Goal: Information Seeking & Learning: Compare options

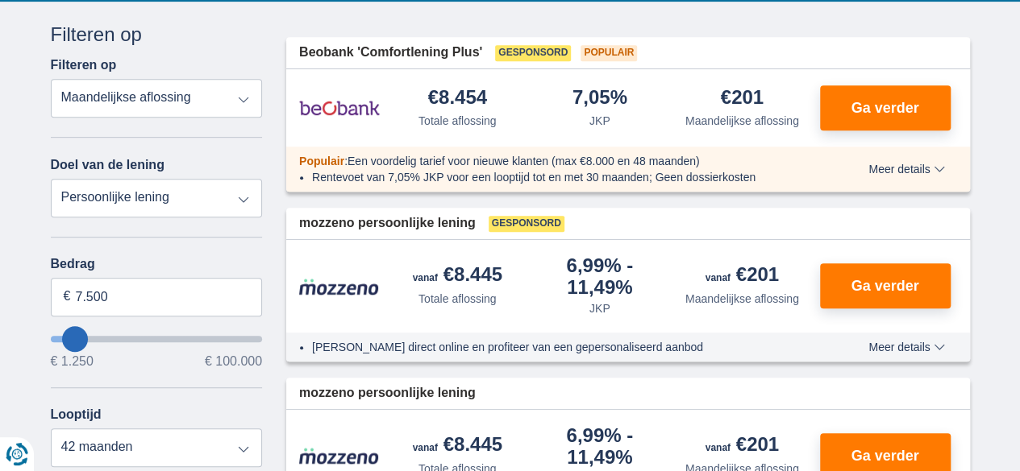
scroll to position [403, 0]
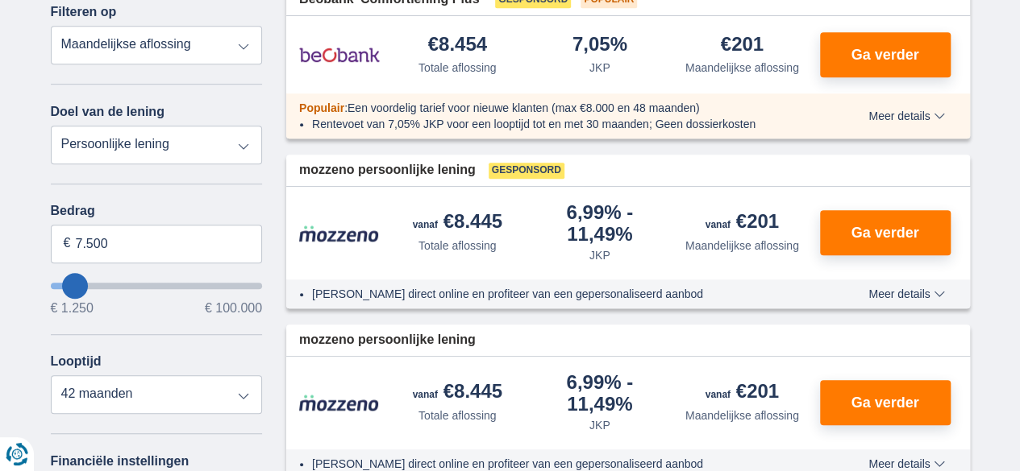
type input "8250"
type input "8.250"
select select "48"
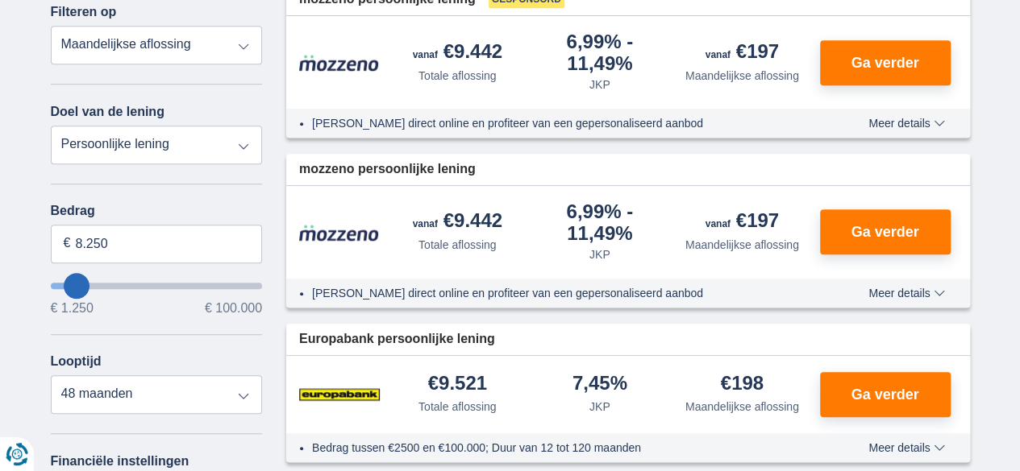
type input "5.250"
type input "5250"
select select "36"
type input "7250"
type input "7.250"
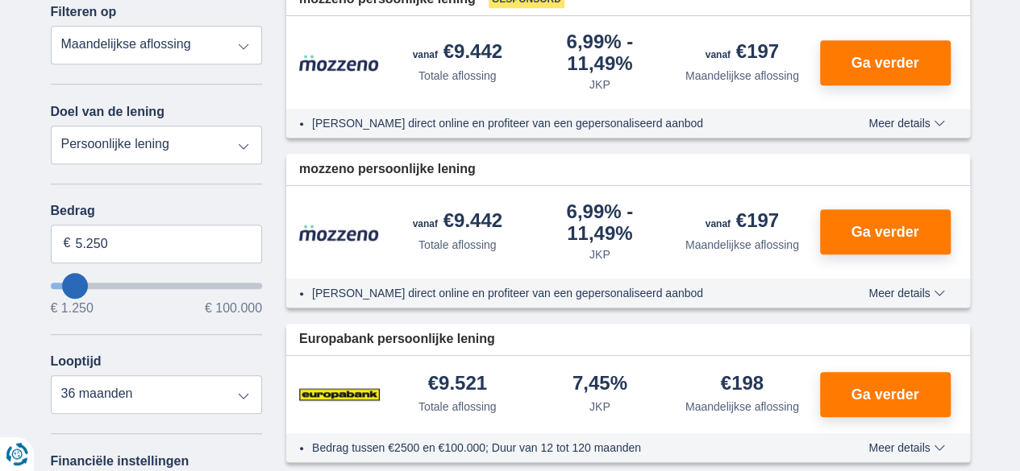
select select "42"
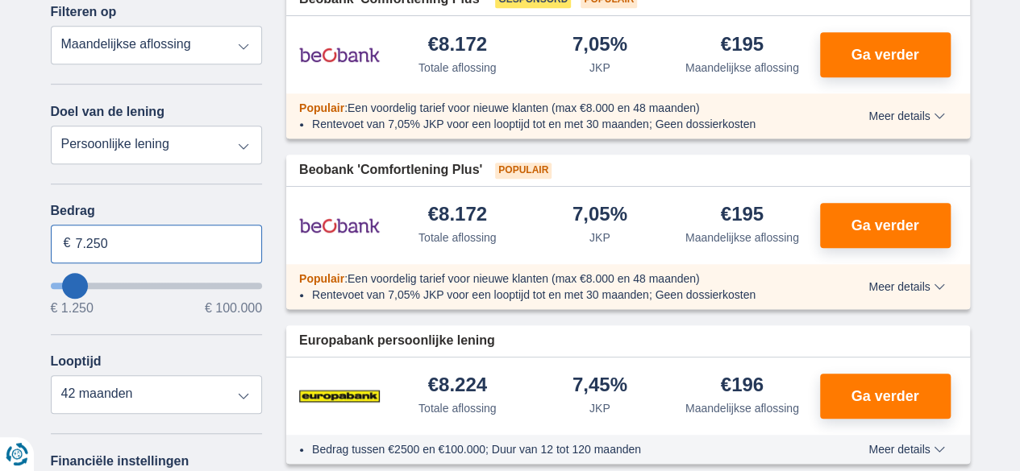
drag, startPoint x: 133, startPoint y: 242, endPoint x: 13, endPoint y: 242, distance: 120.1
type input "100.000"
type input "99250"
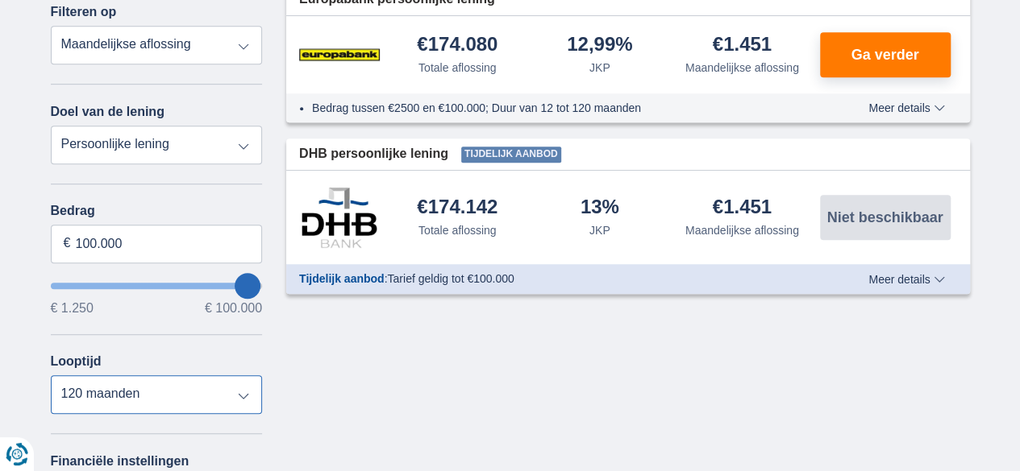
click at [51, 376] on select "12 maanden 18 maanden 24 maanden 30 maanden 36 maanden 42 maanden 48 maanden 60…" at bounding box center [157, 395] width 212 height 39
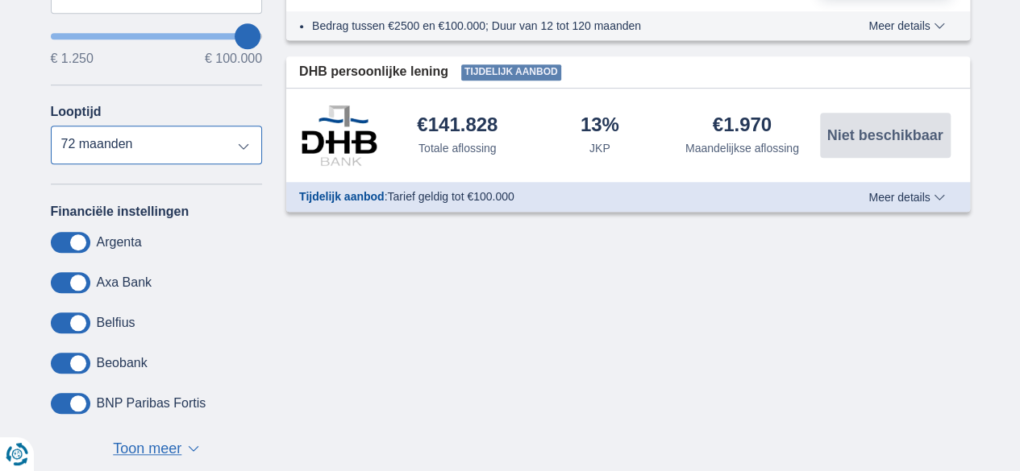
scroll to position [725, 0]
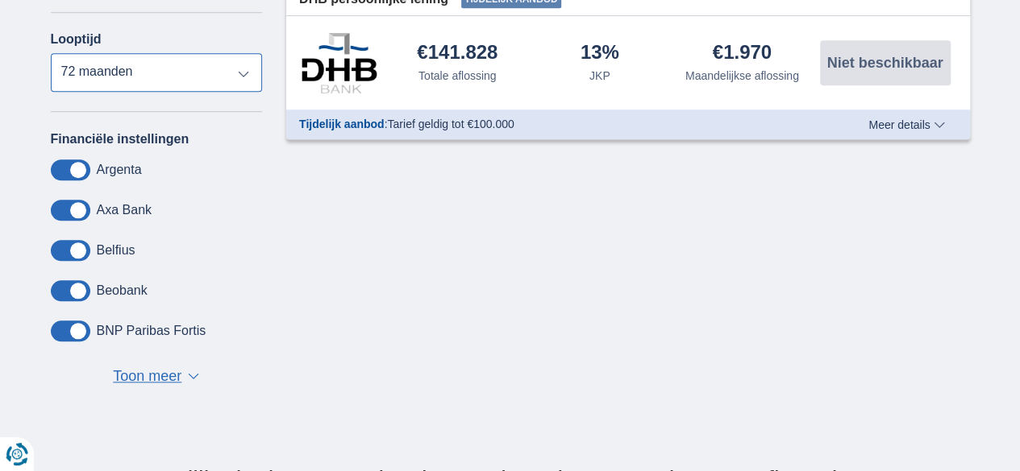
click at [168, 68] on select "12 maanden 18 maanden 24 maanden 30 maanden 36 maanden 42 maanden 48 maanden 60…" at bounding box center [157, 72] width 212 height 39
select select "60"
click at [51, 53] on select "12 maanden 18 maanden 24 maanden 30 maanden 36 maanden 42 maanden 48 maanden 60…" at bounding box center [157, 72] width 212 height 39
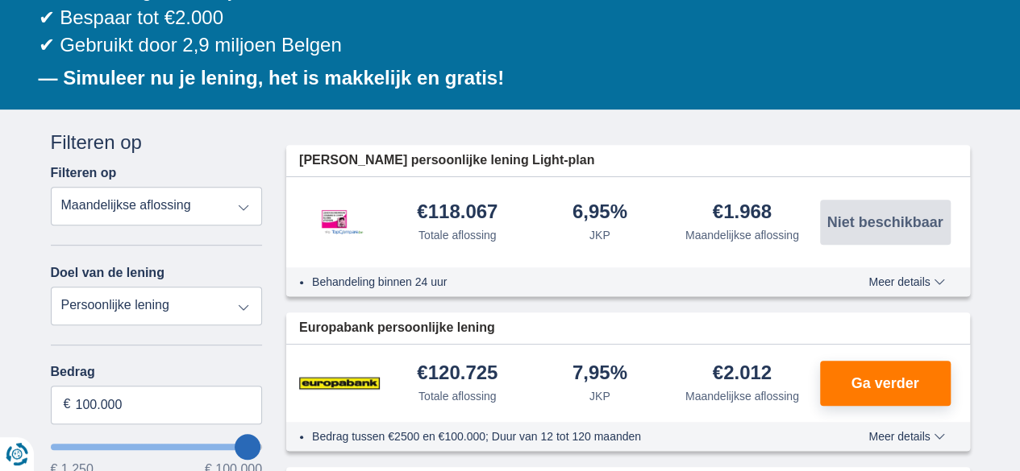
scroll to position [322, 0]
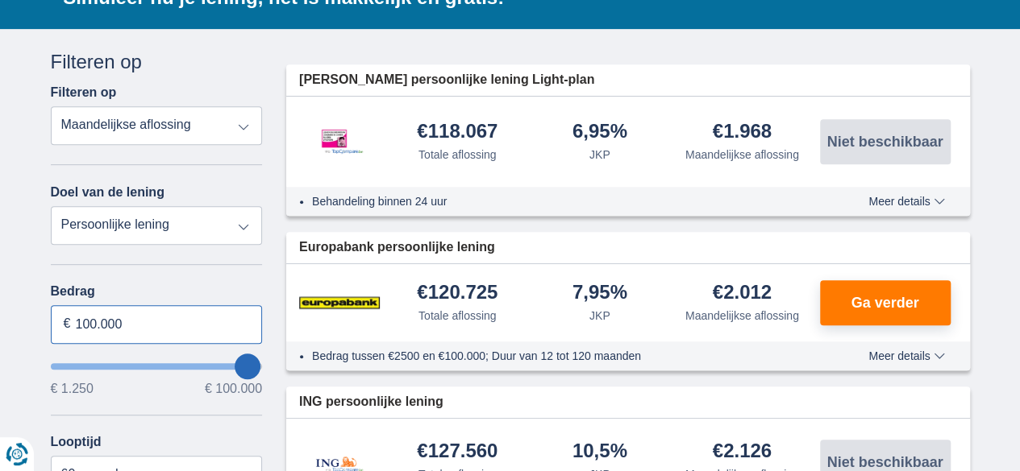
drag, startPoint x: 75, startPoint y: 323, endPoint x: 211, endPoint y: 328, distance: 136.3
click at [211, 328] on input "100.000" at bounding box center [157, 324] width 212 height 39
type input "95.000"
type input "95250"
click at [149, 397] on div "Bedrag 95.000 € € 1.250 € 100.000 Looptijd 12 maanden 18 maanden 24 maanden 30 …" at bounding box center [157, 390] width 212 height 210
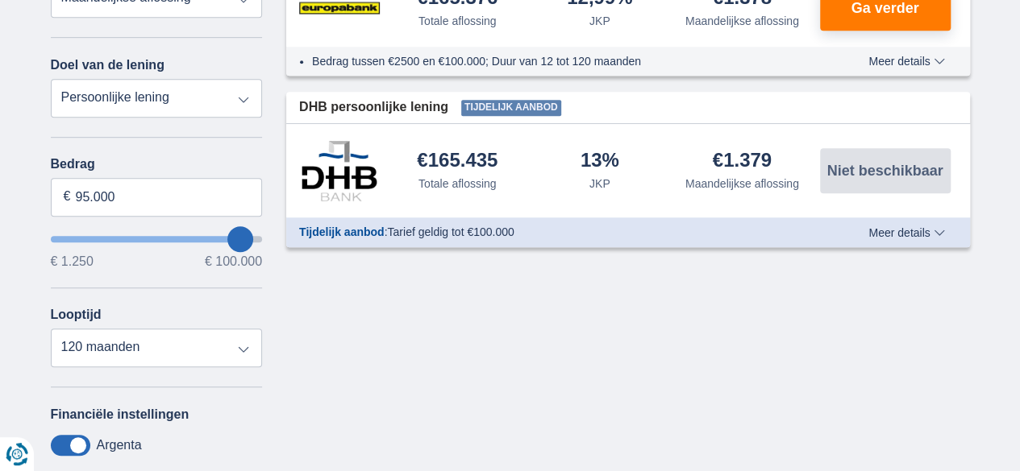
scroll to position [484, 0]
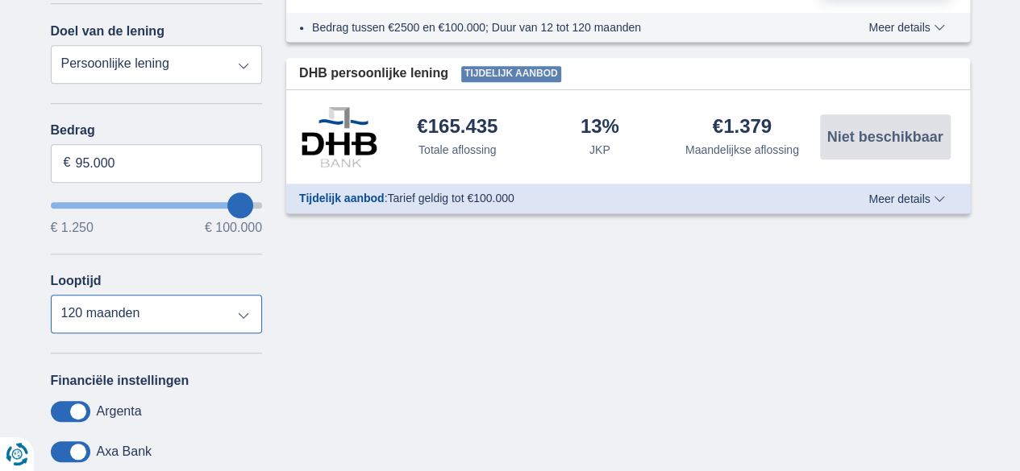
click at [191, 324] on select "12 maanden 18 maanden 24 maanden 30 maanden 36 maanden 42 maanden 48 maanden 60…" at bounding box center [157, 314] width 212 height 39
click at [51, 295] on select "12 maanden 18 maanden 24 maanden 30 maanden 36 maanden 42 maanden 48 maanden 60…" at bounding box center [157, 314] width 212 height 39
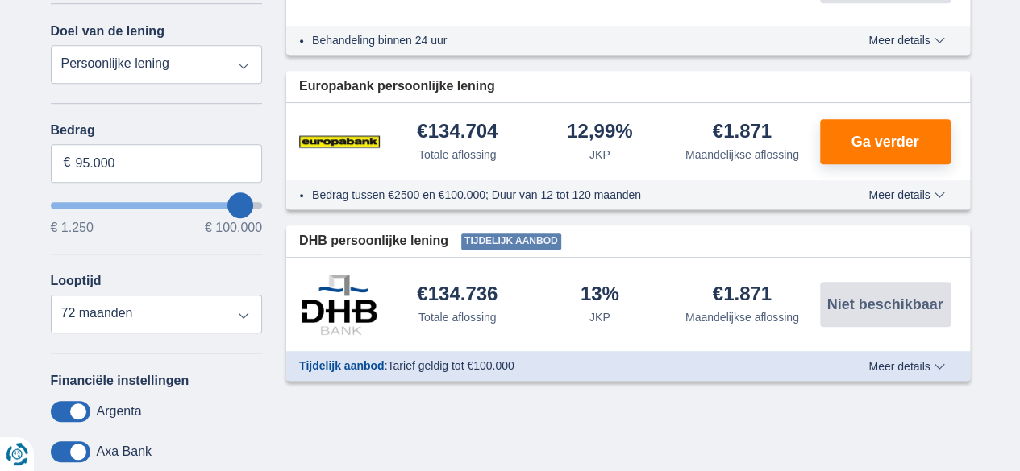
click at [245, 411] on div "Argenta" at bounding box center [157, 411] width 212 height 21
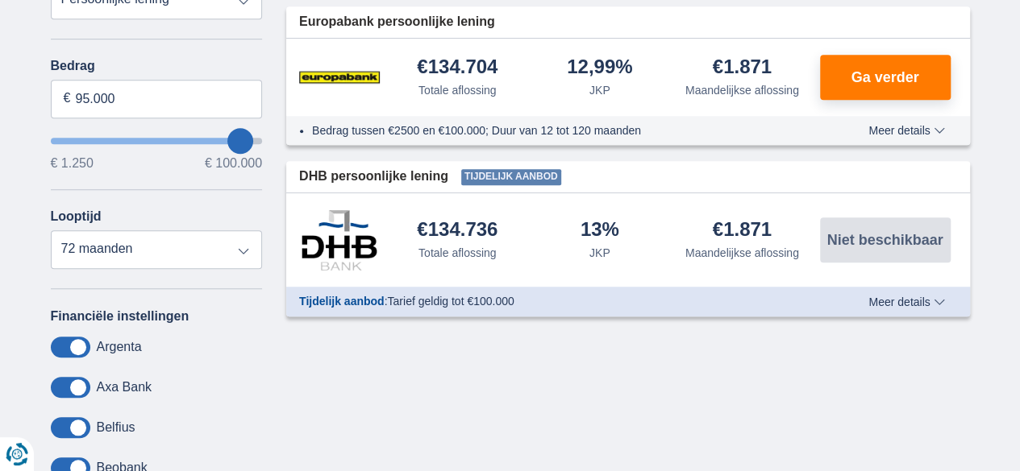
scroll to position [564, 0]
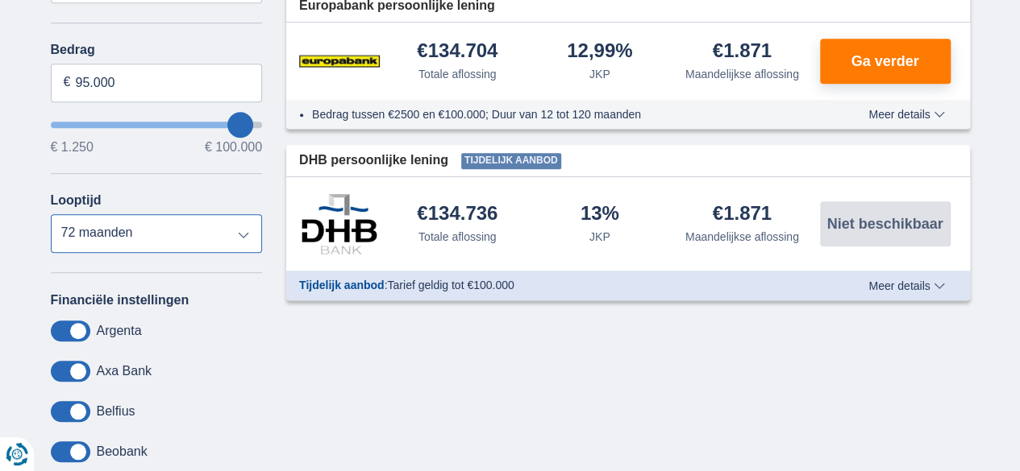
click at [225, 231] on select "12 maanden 18 maanden 24 maanden 30 maanden 36 maanden 42 maanden 48 maanden 60…" at bounding box center [157, 233] width 212 height 39
select select "60"
click at [51, 214] on select "12 maanden 18 maanden 24 maanden 30 maanden 36 maanden 42 maanden 48 maanden 60…" at bounding box center [157, 233] width 212 height 39
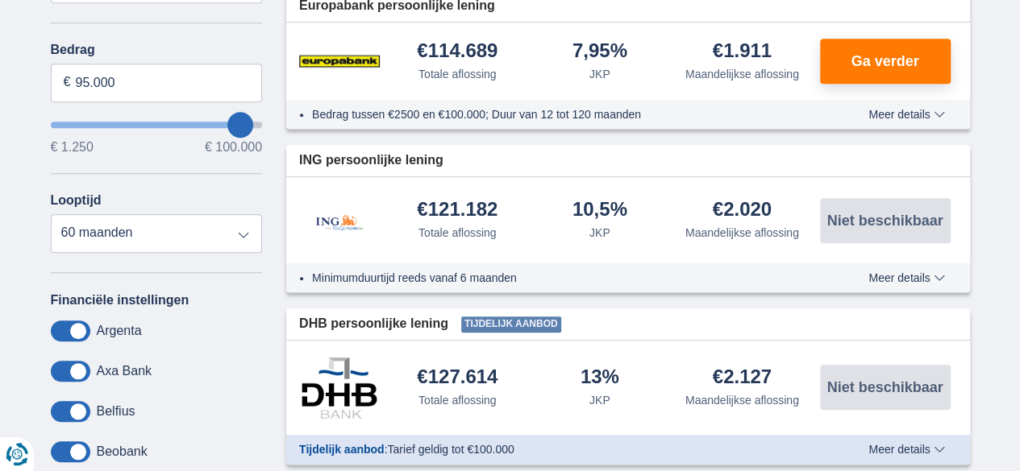
click at [242, 386] on div "Financiële instellingen [GEOGRAPHIC_DATA] Axa Bank Belfius Beobank BNP Paribas …" at bounding box center [157, 421] width 212 height 257
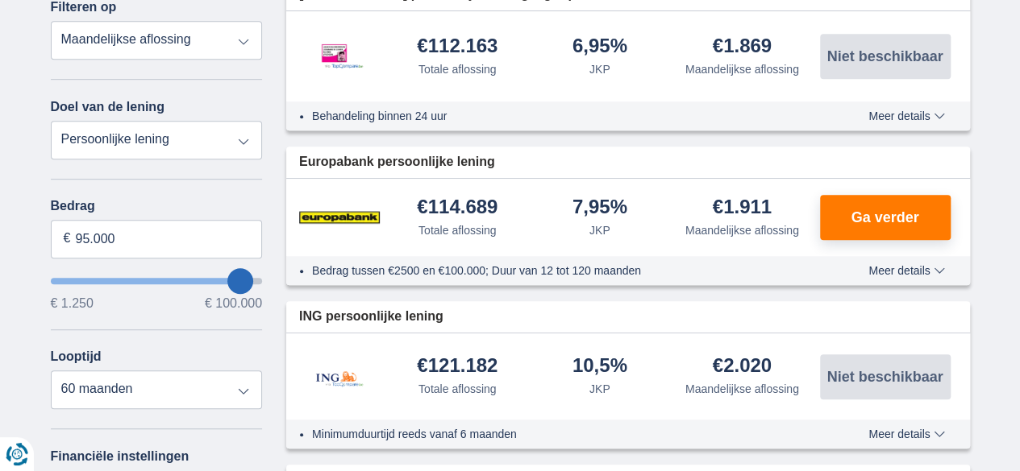
scroll to position [403, 0]
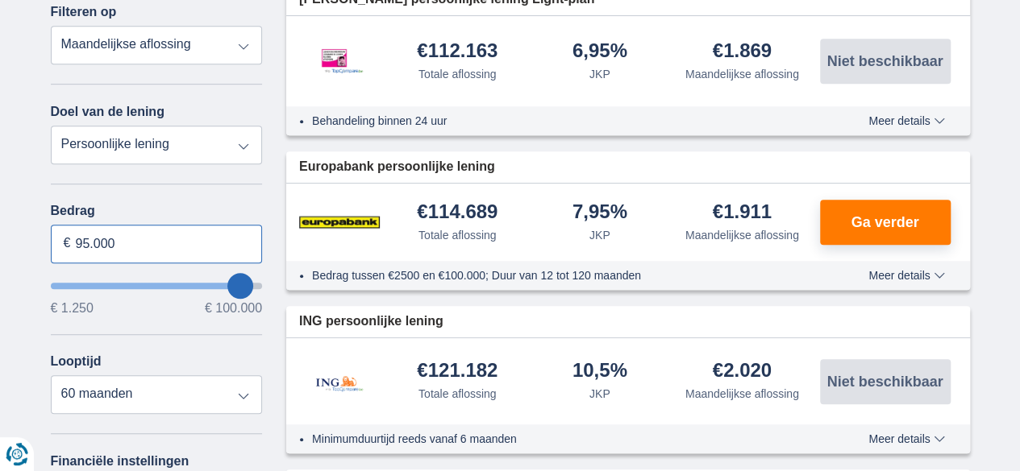
drag, startPoint x: 84, startPoint y: 240, endPoint x: 115, endPoint y: 239, distance: 31.5
click at [115, 239] on input "95.000" at bounding box center [157, 244] width 212 height 39
type input "90.000"
type input "90250"
click at [174, 338] on div "Bedrag 90.000 € € 1.250 € 100.000 Looptijd 12 maanden 18 maanden 24 maanden 30 …" at bounding box center [157, 309] width 212 height 210
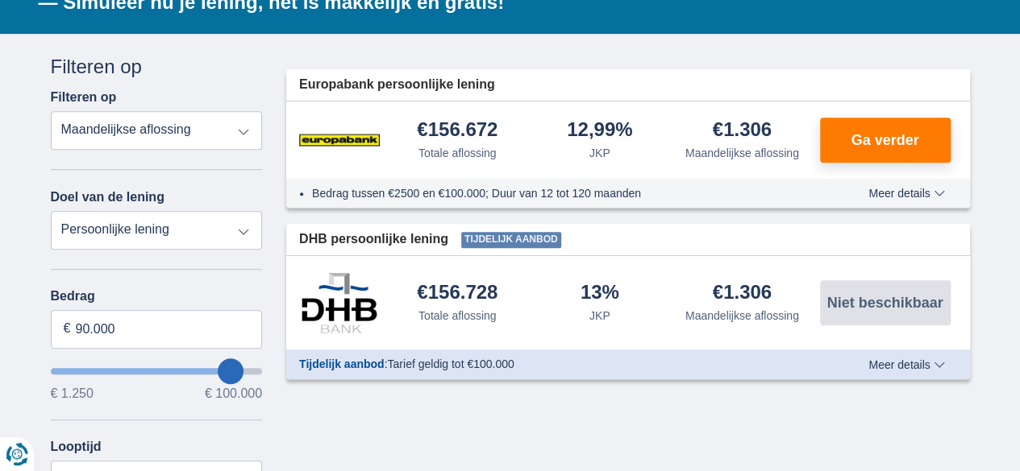
scroll to position [484, 0]
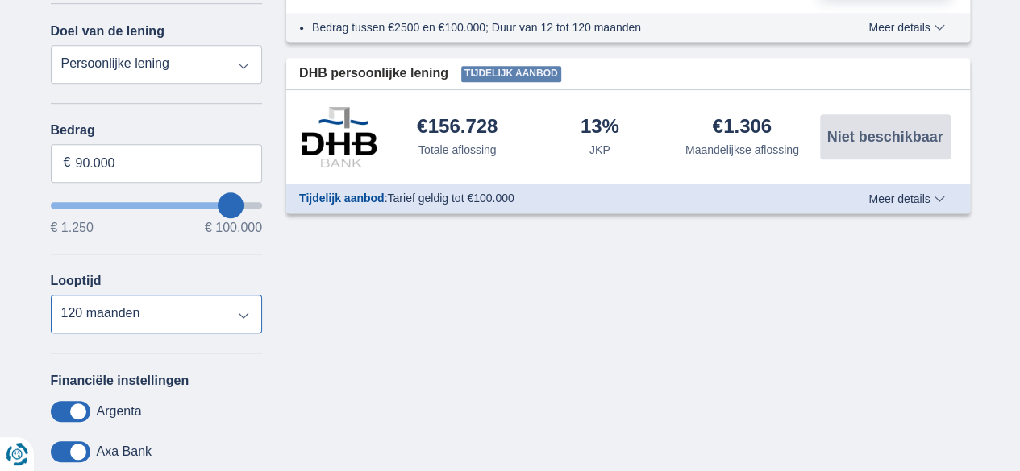
click at [129, 326] on select "12 maanden 18 maanden 24 maanden 30 maanden 36 maanden 42 maanden 48 maanden 60…" at bounding box center [157, 314] width 212 height 39
click at [51, 295] on select "12 maanden 18 maanden 24 maanden 30 maanden 36 maanden 42 maanden 48 maanden 60…" at bounding box center [157, 314] width 212 height 39
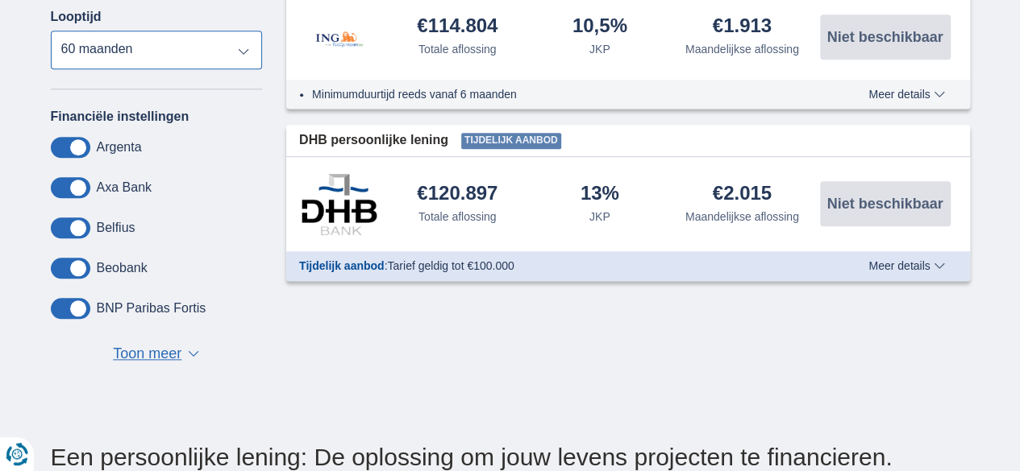
scroll to position [564, 0]
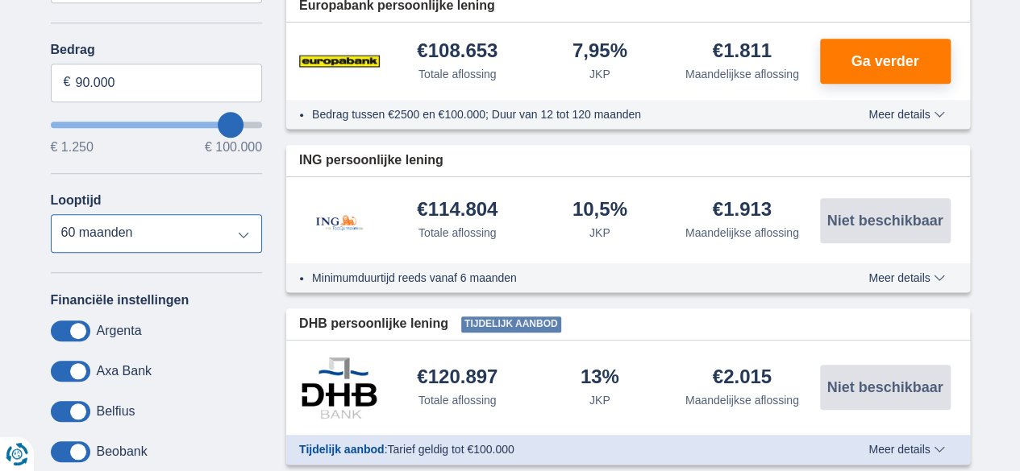
click at [166, 242] on select "12 maanden 18 maanden 24 maanden 30 maanden 36 maanden 42 maanden 48 maanden 60…" at bounding box center [157, 233] width 212 height 39
select select "72"
click at [51, 214] on select "12 maanden 18 maanden 24 maanden 30 maanden 36 maanden 42 maanden 48 maanden 60…" at bounding box center [157, 233] width 212 height 39
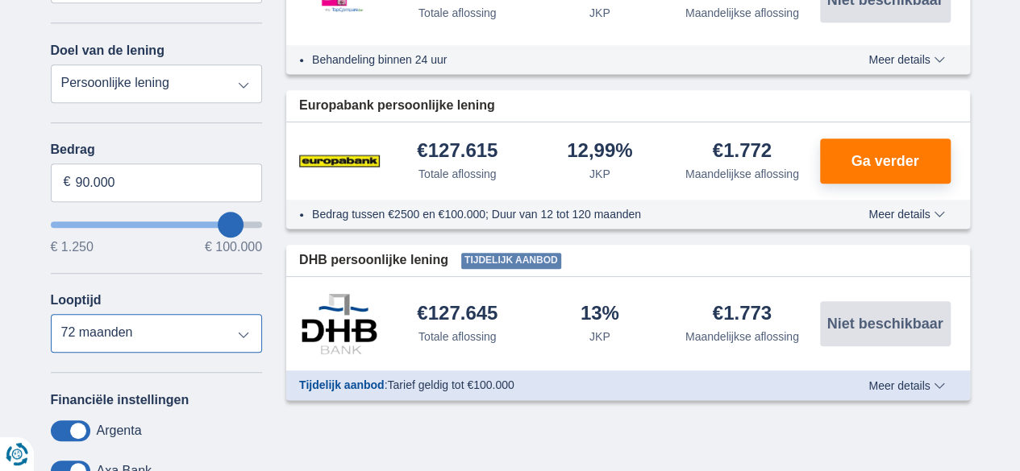
scroll to position [403, 0]
